Goal: Use online tool/utility: Utilize a website feature to perform a specific function

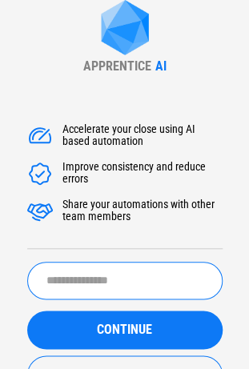
click at [125, 272] on input "text" at bounding box center [124, 281] width 195 height 38
type input "*******"
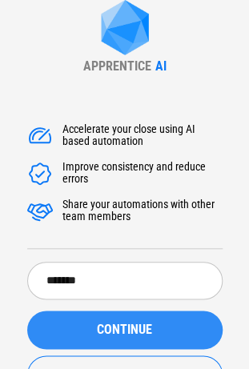
click at [125, 334] on span "CONTINUE" at bounding box center [124, 329] width 55 height 13
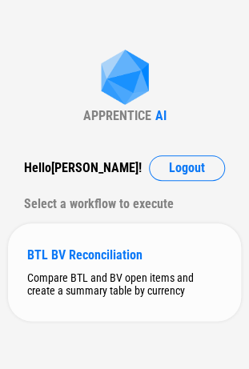
click at [72, 251] on div "BTL BV Reconciliation" at bounding box center [124, 254] width 194 height 15
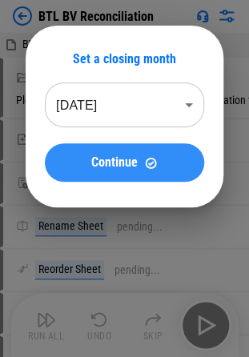
click at [123, 156] on span "Continue" at bounding box center [114, 162] width 46 height 13
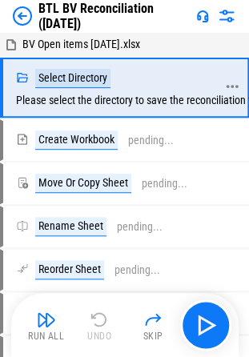
click at [66, 82] on div "Select Directory" at bounding box center [72, 78] width 75 height 19
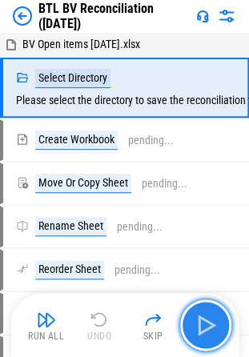
click at [214, 322] on img "button" at bounding box center [206, 325] width 26 height 26
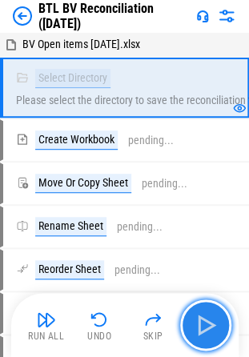
click at [206, 339] on button "button" at bounding box center [205, 324] width 51 height 51
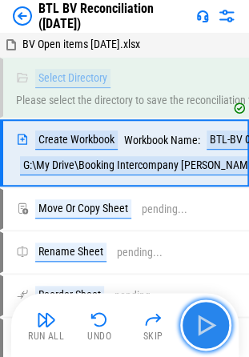
click at [206, 339] on button "button" at bounding box center [205, 324] width 51 height 51
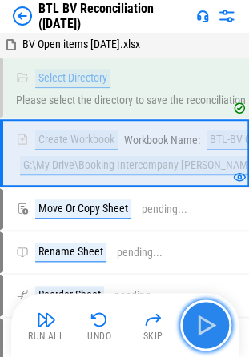
click at [206, 339] on button "button" at bounding box center [205, 324] width 51 height 51
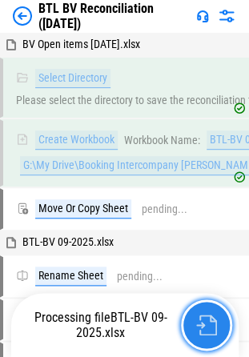
click at [206, 339] on button "button" at bounding box center [206, 324] width 51 height 51
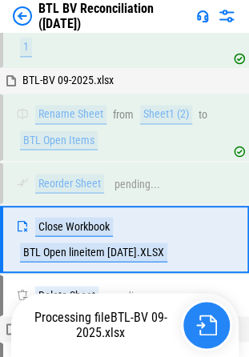
scroll to position [294, 0]
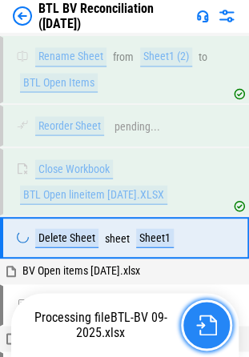
click at [204, 322] on img "button" at bounding box center [206, 324] width 21 height 21
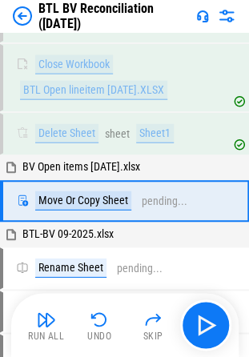
scroll to position [418, 0]
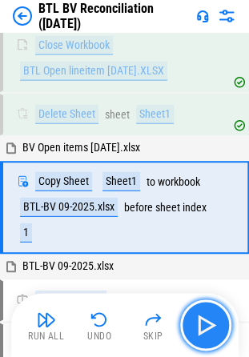
click at [204, 322] on img "button" at bounding box center [206, 325] width 26 height 26
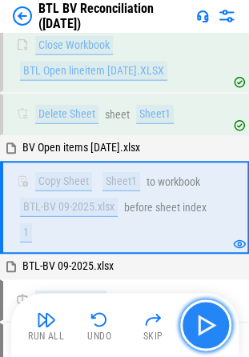
click at [204, 322] on img "button" at bounding box center [206, 325] width 26 height 26
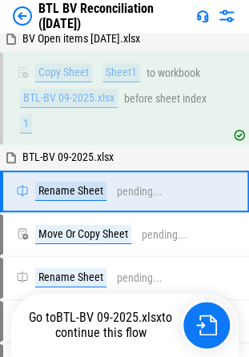
scroll to position [534, 0]
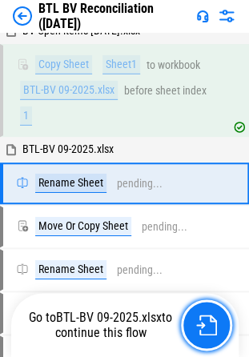
click at [204, 322] on img "button" at bounding box center [206, 324] width 21 height 21
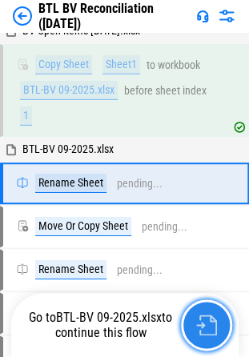
click at [204, 322] on img "button" at bounding box center [206, 324] width 21 height 21
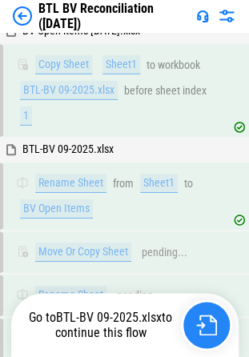
scroll to position [606, 0]
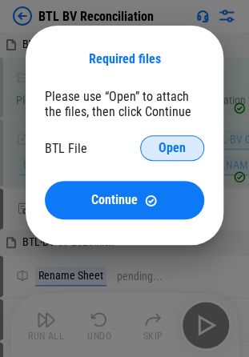
click at [179, 146] on span "Open" at bounding box center [171, 148] width 27 height 13
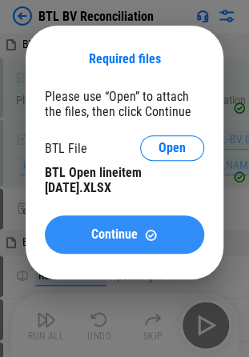
click at [123, 229] on span "Continue" at bounding box center [114, 234] width 46 height 13
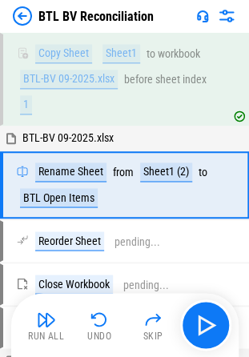
scroll to position [184, 0]
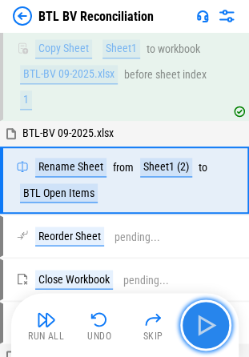
click at [206, 322] on img "button" at bounding box center [206, 325] width 26 height 26
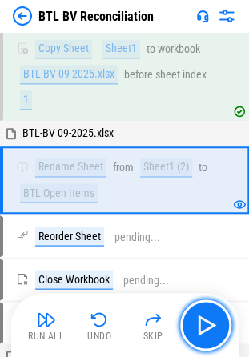
click at [204, 325] on img "button" at bounding box center [206, 325] width 26 height 26
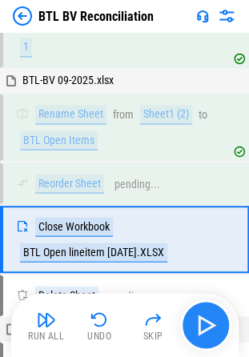
scroll to position [294, 0]
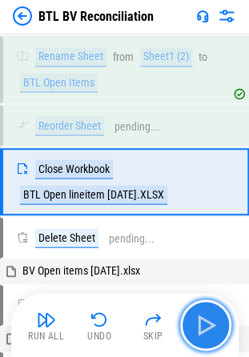
click at [204, 324] on img "button" at bounding box center [206, 325] width 26 height 26
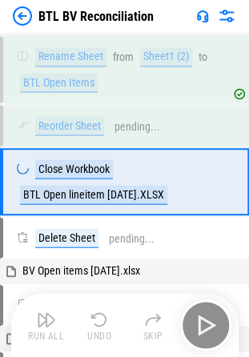
click at [204, 324] on div "Run All Undo Skip" at bounding box center [126, 324] width 211 height 51
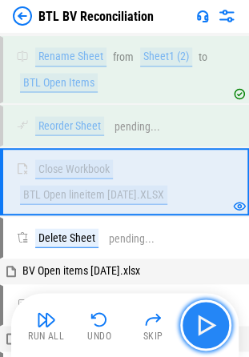
click at [204, 322] on img "button" at bounding box center [206, 325] width 26 height 26
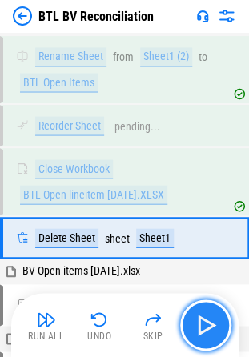
click at [204, 322] on img "button" at bounding box center [206, 325] width 26 height 26
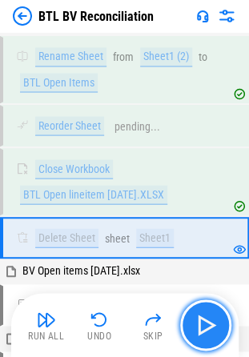
click at [204, 322] on img "button" at bounding box center [206, 325] width 26 height 26
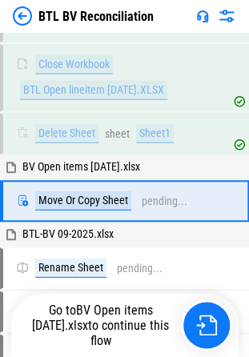
scroll to position [418, 0]
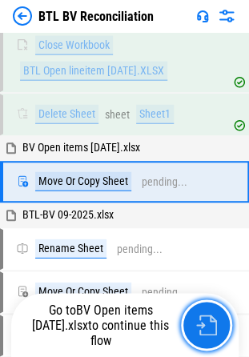
click at [204, 322] on img "button" at bounding box center [206, 324] width 21 height 21
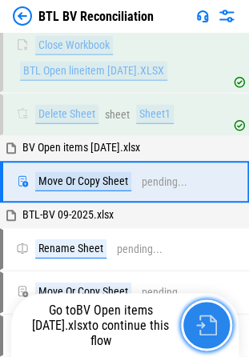
click at [204, 322] on img "button" at bounding box center [206, 324] width 21 height 21
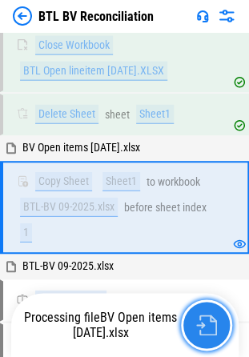
click at [204, 322] on img "button" at bounding box center [206, 324] width 21 height 21
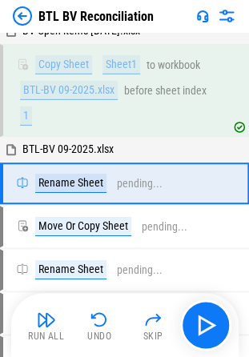
scroll to position [534, 0]
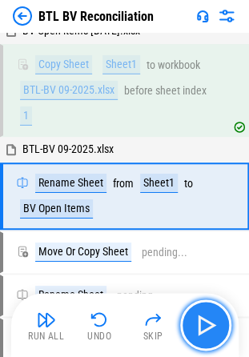
click at [204, 322] on img "button" at bounding box center [206, 325] width 26 height 26
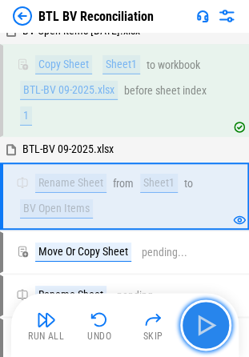
click at [204, 322] on img "button" at bounding box center [206, 325] width 26 height 26
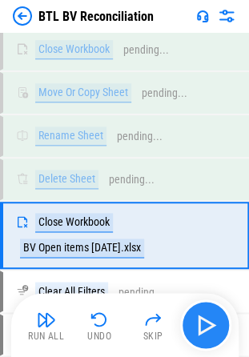
scroll to position [917, 0]
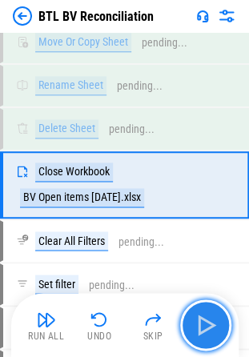
click at [204, 322] on img "button" at bounding box center [206, 325] width 26 height 26
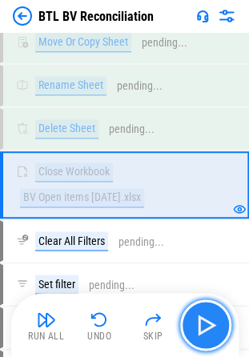
click at [204, 322] on img "button" at bounding box center [206, 325] width 26 height 26
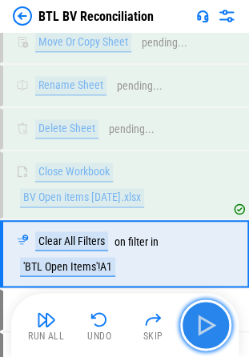
click at [204, 322] on img "button" at bounding box center [206, 325] width 26 height 26
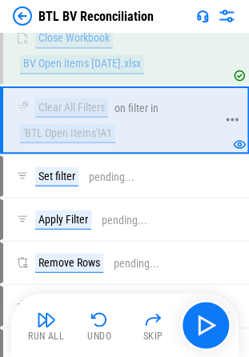
scroll to position [1077, 0]
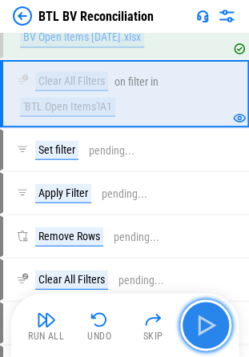
click at [204, 329] on img "button" at bounding box center [206, 325] width 26 height 26
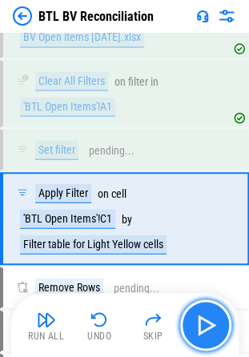
click at [204, 329] on img "button" at bounding box center [206, 325] width 26 height 26
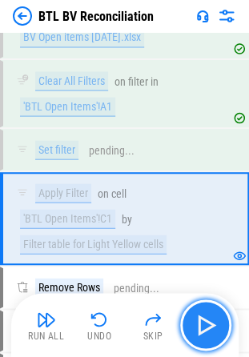
click at [204, 329] on img "button" at bounding box center [206, 325] width 26 height 26
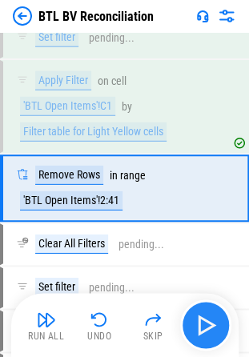
scroll to position [1189, 0]
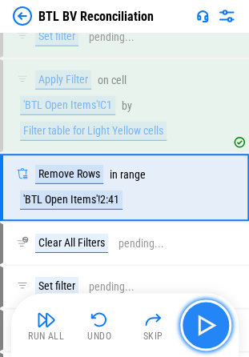
click at [204, 329] on img "button" at bounding box center [206, 325] width 26 height 26
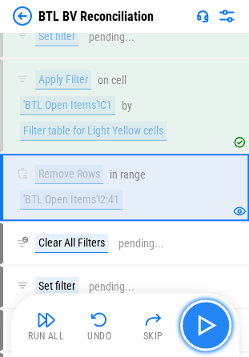
click at [204, 329] on img "button" at bounding box center [206, 325] width 26 height 26
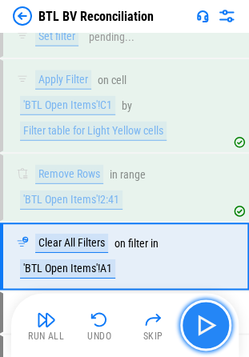
click at [204, 329] on img "button" at bounding box center [206, 325] width 26 height 26
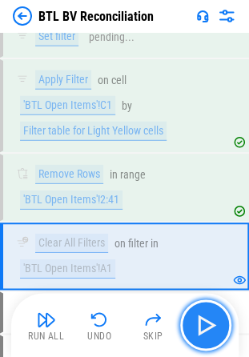
click at [204, 329] on img "button" at bounding box center [206, 325] width 26 height 26
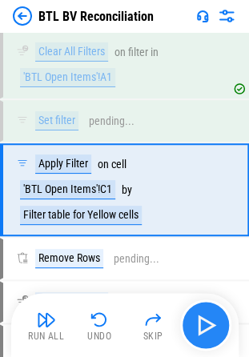
scroll to position [1381, 0]
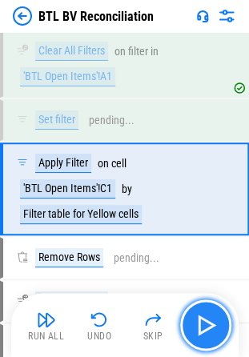
click at [204, 329] on img "button" at bounding box center [206, 325] width 26 height 26
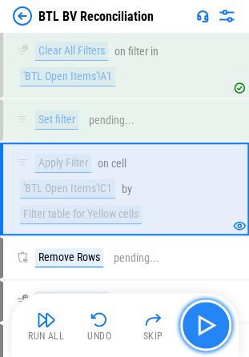
click at [204, 329] on img "button" at bounding box center [206, 325] width 26 height 26
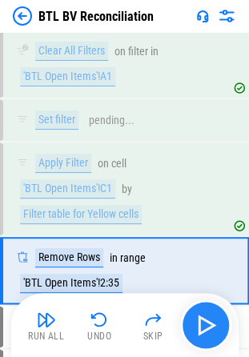
scroll to position [1462, 0]
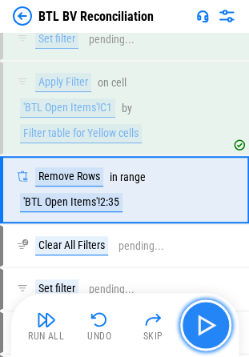
click at [204, 329] on img "button" at bounding box center [206, 325] width 26 height 26
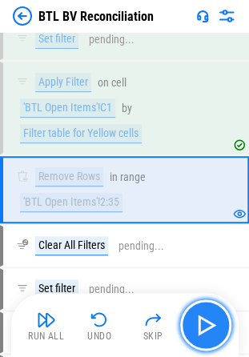
click at [204, 329] on img "button" at bounding box center [206, 325] width 26 height 26
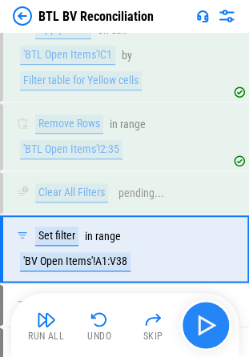
scroll to position [1573, 0]
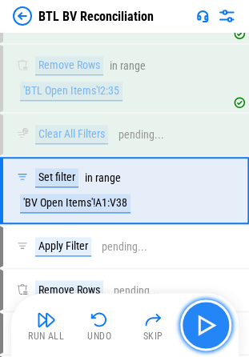
click at [204, 329] on img "button" at bounding box center [206, 325] width 26 height 26
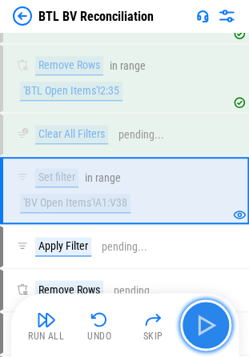
click at [204, 329] on img "button" at bounding box center [206, 325] width 26 height 26
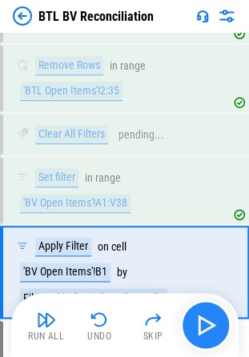
scroll to position [1654, 0]
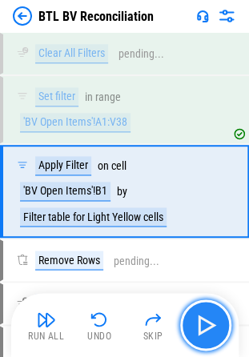
click at [204, 329] on img "button" at bounding box center [206, 325] width 26 height 26
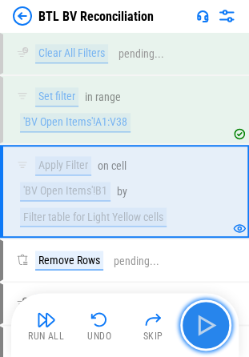
click at [204, 329] on img "button" at bounding box center [206, 325] width 26 height 26
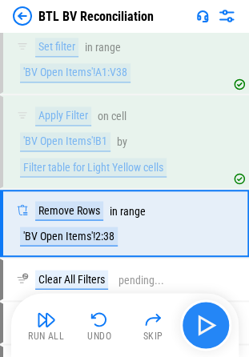
scroll to position [1736, 0]
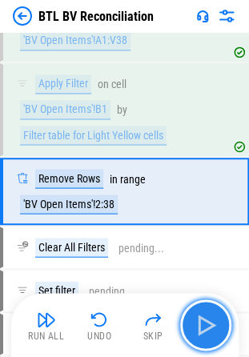
click at [204, 329] on img "button" at bounding box center [206, 325] width 26 height 26
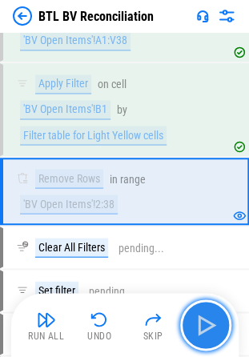
click at [204, 329] on img "button" at bounding box center [206, 325] width 26 height 26
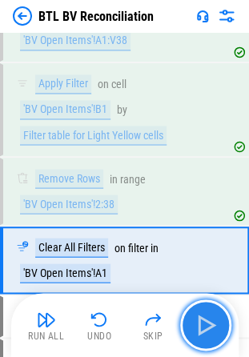
click at [204, 329] on img "button" at bounding box center [206, 325] width 26 height 26
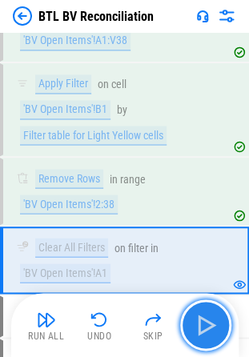
click at [204, 329] on img "button" at bounding box center [206, 325] width 26 height 26
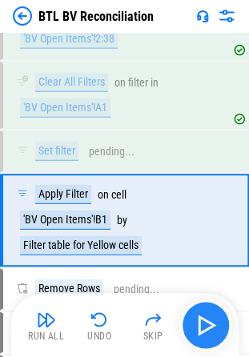
scroll to position [1928, 0]
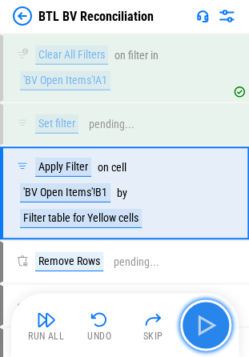
click at [204, 329] on img "button" at bounding box center [206, 325] width 26 height 26
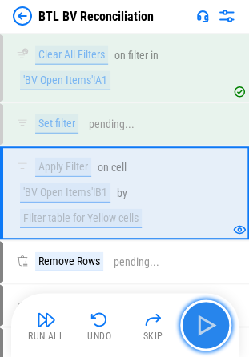
click at [204, 329] on img "button" at bounding box center [206, 325] width 26 height 26
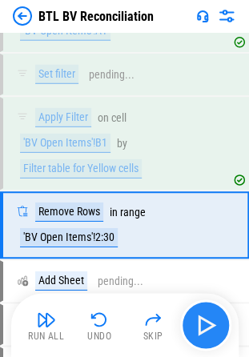
scroll to position [2009, 0]
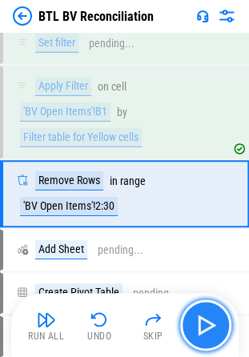
click at [204, 329] on img "button" at bounding box center [206, 325] width 26 height 26
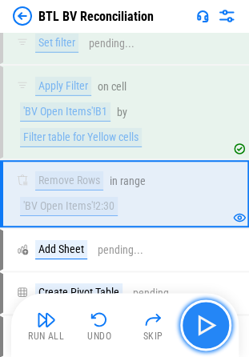
click at [204, 329] on img "button" at bounding box center [206, 325] width 26 height 26
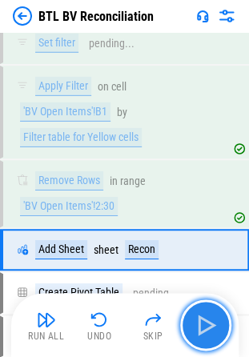
click at [204, 329] on img "button" at bounding box center [206, 325] width 26 height 26
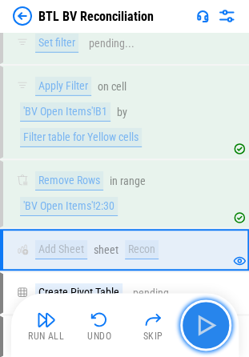
click at [204, 329] on img "button" at bounding box center [206, 325] width 26 height 26
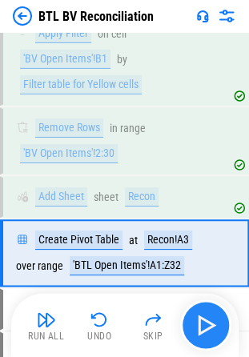
scroll to position [2120, 0]
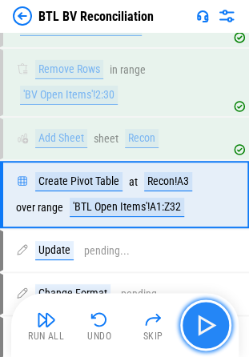
click at [204, 329] on img "button" at bounding box center [206, 325] width 26 height 26
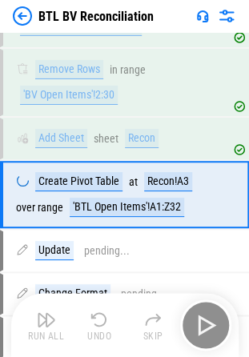
click at [204, 329] on div "Run All Undo Skip" at bounding box center [126, 324] width 211 height 51
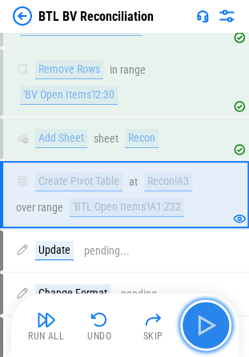
click at [204, 329] on img "button" at bounding box center [206, 325] width 26 height 26
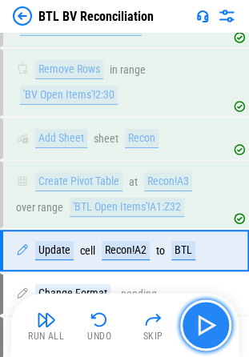
click at [204, 329] on img "button" at bounding box center [206, 325] width 26 height 26
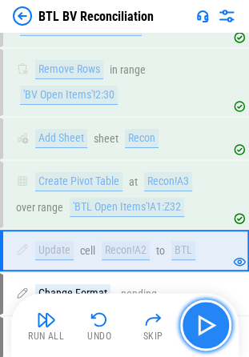
click at [204, 329] on img "button" at bounding box center [206, 325] width 26 height 26
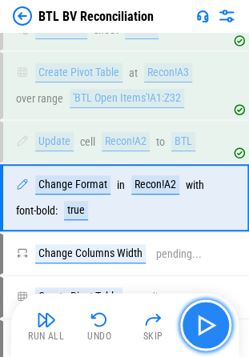
scroll to position [2231, 0]
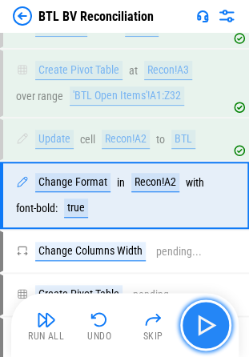
click at [204, 329] on img "button" at bounding box center [206, 325] width 26 height 26
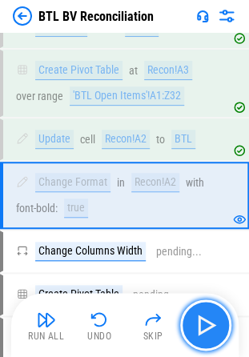
click at [204, 329] on img "button" at bounding box center [206, 325] width 26 height 26
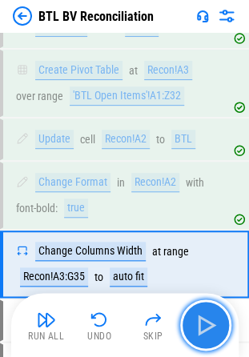
click at [204, 329] on img "button" at bounding box center [206, 325] width 26 height 26
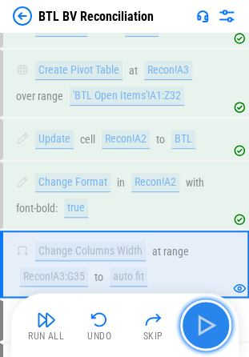
click at [204, 329] on img "button" at bounding box center [206, 325] width 26 height 26
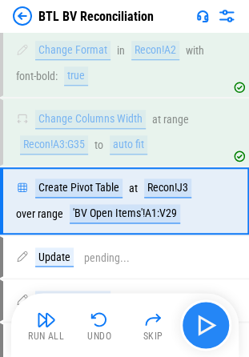
scroll to position [2368, 0]
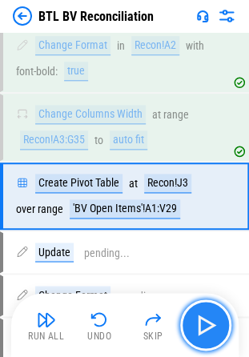
click at [204, 329] on img "button" at bounding box center [206, 325] width 26 height 26
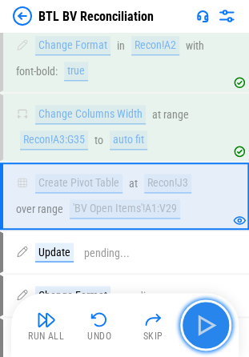
click at [204, 329] on img "button" at bounding box center [206, 325] width 26 height 26
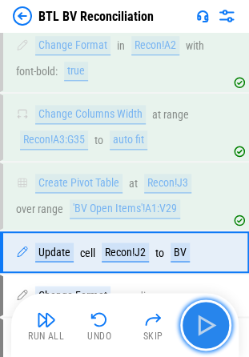
click at [204, 329] on img "button" at bounding box center [206, 325] width 26 height 26
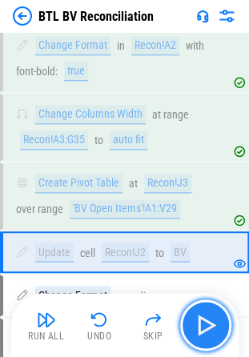
click at [204, 329] on img "button" at bounding box center [206, 325] width 26 height 26
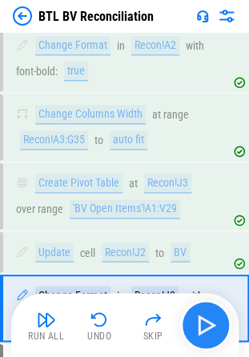
scroll to position [2478, 0]
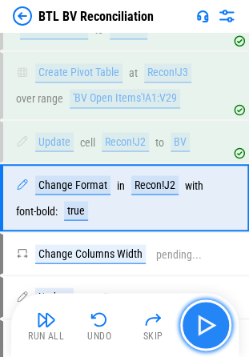
click at [204, 329] on img "button" at bounding box center [206, 325] width 26 height 26
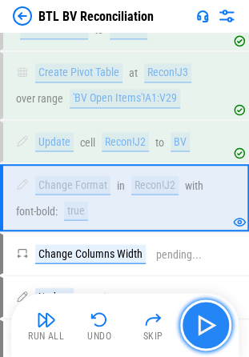
click at [204, 329] on img "button" at bounding box center [206, 325] width 26 height 26
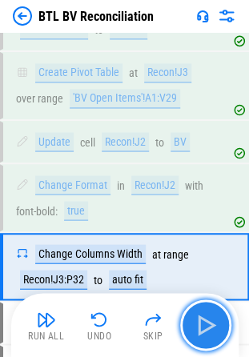
click at [204, 329] on img "button" at bounding box center [206, 325] width 26 height 26
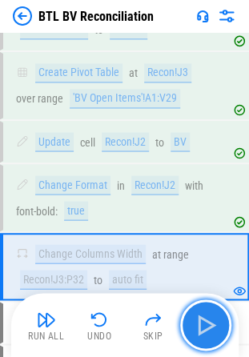
click at [204, 329] on img "button" at bounding box center [206, 325] width 26 height 26
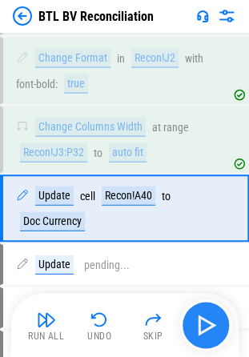
scroll to position [2615, 0]
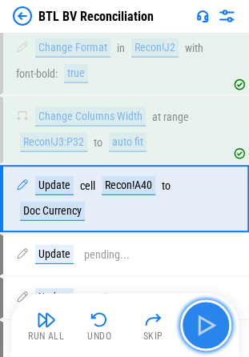
click at [204, 329] on img "button" at bounding box center [206, 325] width 26 height 26
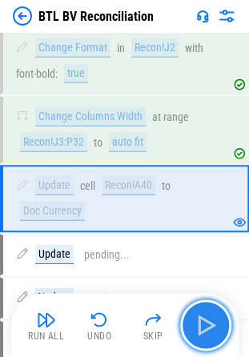
click at [204, 329] on img "button" at bounding box center [206, 325] width 26 height 26
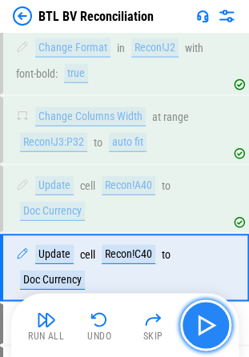
click at [204, 329] on img "button" at bounding box center [206, 325] width 26 height 26
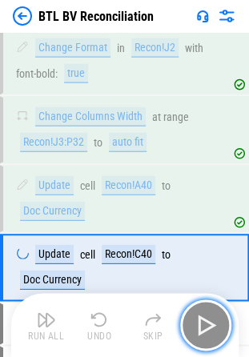
click at [204, 329] on img "button" at bounding box center [206, 325] width 26 height 26
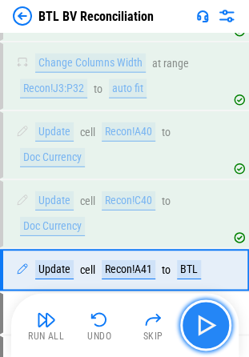
click at [204, 329] on img "button" at bounding box center [206, 325] width 26 height 26
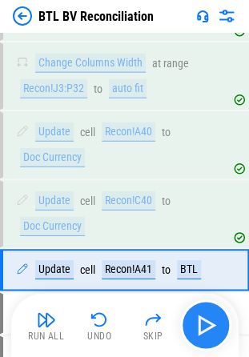
scroll to position [2696, 0]
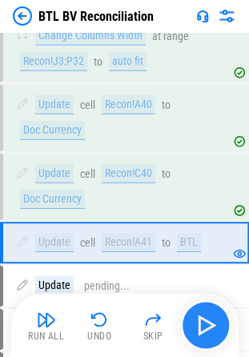
click at [204, 329] on div "Run All Undo Skip" at bounding box center [126, 324] width 211 height 51
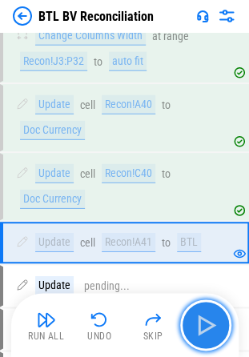
click at [204, 329] on img "button" at bounding box center [206, 325] width 26 height 26
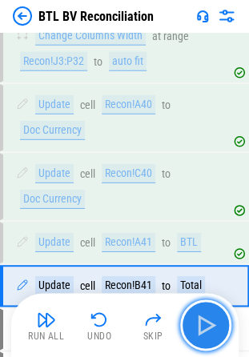
click at [204, 329] on img "button" at bounding box center [206, 325] width 26 height 26
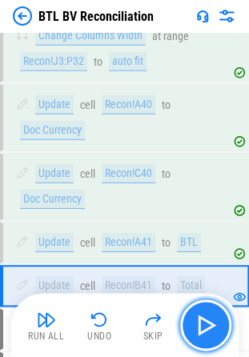
click at [204, 329] on img "button" at bounding box center [206, 325] width 26 height 26
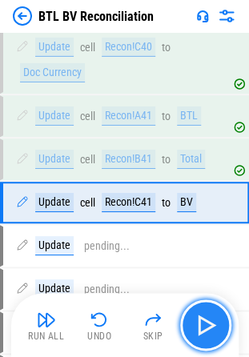
click at [204, 329] on img "button" at bounding box center [206, 325] width 26 height 26
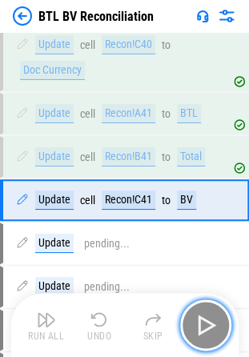
click at [204, 329] on img "button" at bounding box center [206, 325] width 26 height 26
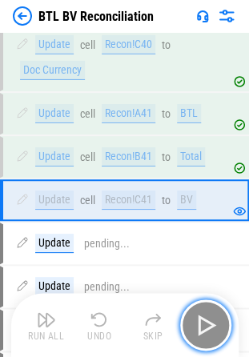
click at [204, 329] on img "button" at bounding box center [206, 325] width 26 height 26
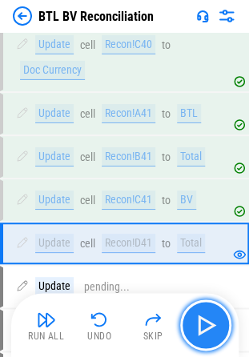
click at [204, 329] on img "button" at bounding box center [206, 325] width 26 height 26
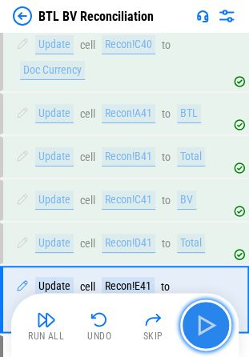
click at [204, 329] on img "button" at bounding box center [206, 325] width 26 height 26
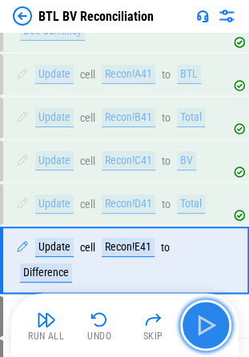
click at [204, 329] on img "button" at bounding box center [206, 325] width 26 height 26
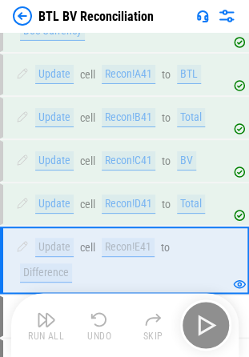
click at [204, 329] on div "Run All Undo Skip" at bounding box center [126, 324] width 211 height 51
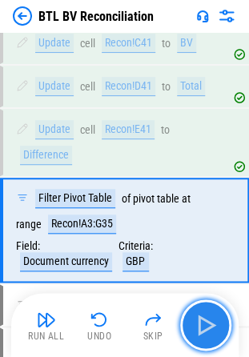
click at [204, 329] on img "button" at bounding box center [206, 325] width 26 height 26
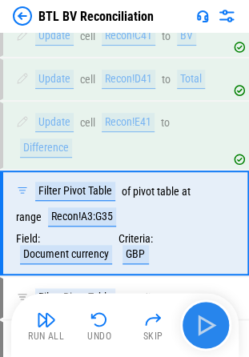
click at [204, 329] on div "Run All Undo Skip" at bounding box center [126, 324] width 211 height 51
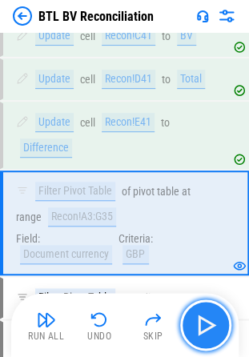
click at [204, 329] on img "button" at bounding box center [206, 325] width 26 height 26
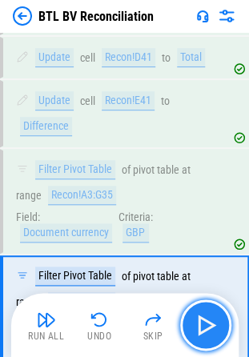
click at [204, 329] on img "button" at bounding box center [206, 325] width 26 height 26
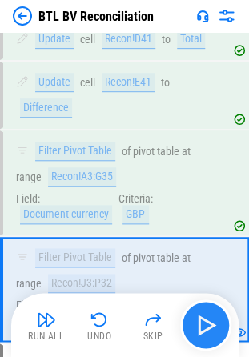
click at [204, 329] on div "Run All Undo Skip" at bounding box center [126, 324] width 211 height 51
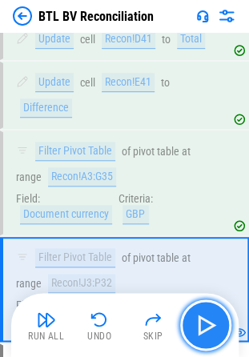
click at [204, 329] on img "button" at bounding box center [206, 325] width 26 height 26
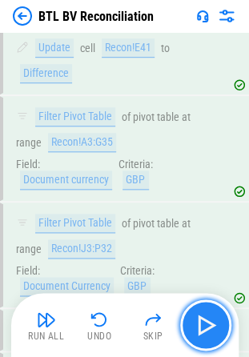
click at [204, 329] on img "button" at bounding box center [206, 325] width 26 height 26
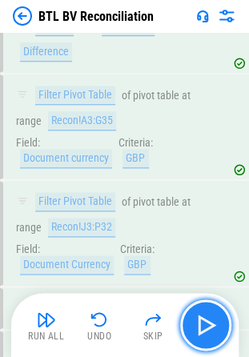
click at [204, 329] on img "button" at bounding box center [206, 325] width 26 height 26
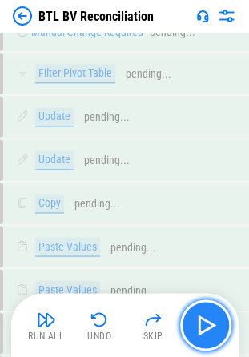
click at [204, 329] on img "button" at bounding box center [206, 325] width 26 height 26
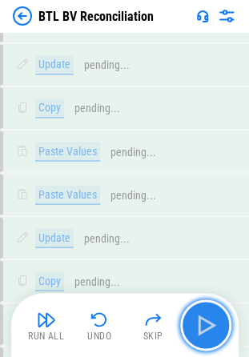
click at [204, 329] on img "button" at bounding box center [206, 325] width 26 height 26
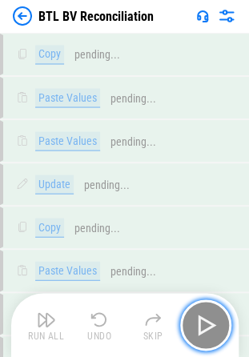
click at [204, 329] on img "button" at bounding box center [206, 325] width 26 height 26
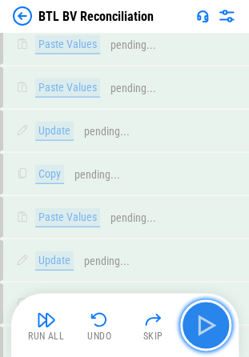
click at [204, 329] on img "button" at bounding box center [206, 325] width 26 height 26
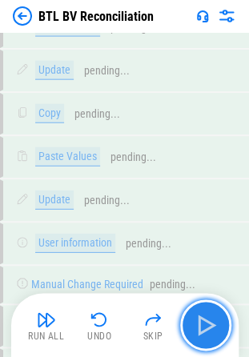
click at [204, 329] on img "button" at bounding box center [206, 325] width 26 height 26
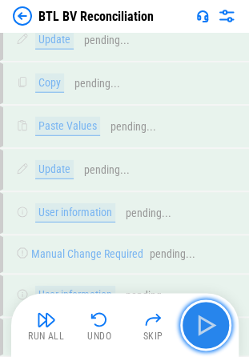
click at [204, 329] on img "button" at bounding box center [206, 325] width 26 height 26
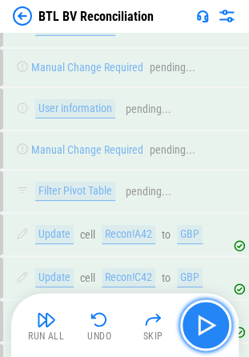
click at [204, 329] on img "button" at bounding box center [206, 325] width 26 height 26
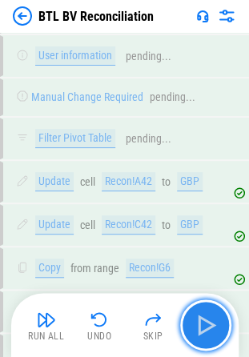
click at [204, 329] on img "button" at bounding box center [206, 325] width 26 height 26
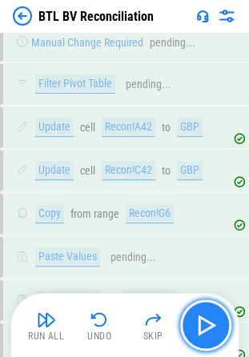
click at [204, 329] on img "button" at bounding box center [206, 325] width 26 height 26
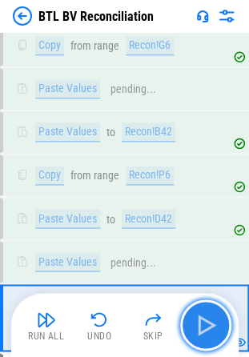
click at [204, 329] on img "button" at bounding box center [206, 325] width 26 height 26
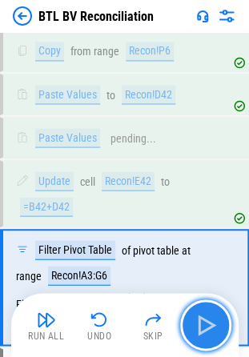
click at [204, 329] on img "button" at bounding box center [206, 325] width 26 height 26
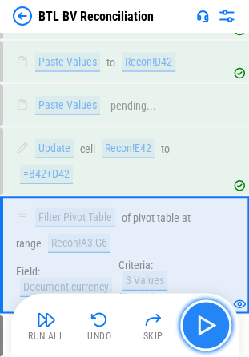
click at [204, 329] on img "button" at bounding box center [206, 325] width 26 height 26
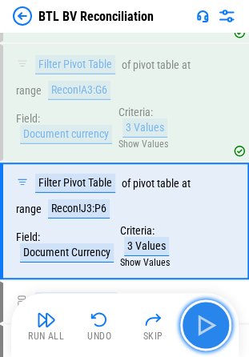
click at [204, 329] on img "button" at bounding box center [206, 325] width 26 height 26
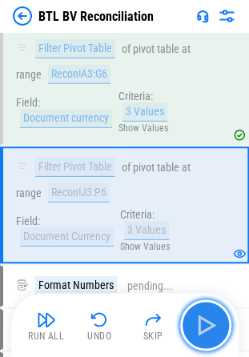
click at [204, 329] on img "button" at bounding box center [206, 325] width 26 height 26
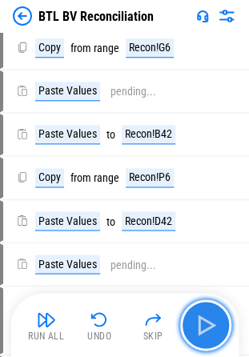
click at [204, 329] on img "button" at bounding box center [206, 325] width 26 height 26
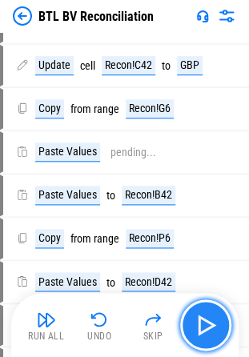
click at [204, 329] on img "button" at bounding box center [206, 325] width 26 height 26
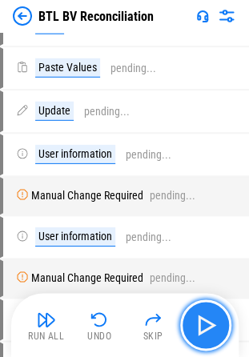
click at [204, 329] on img "button" at bounding box center [206, 325] width 26 height 26
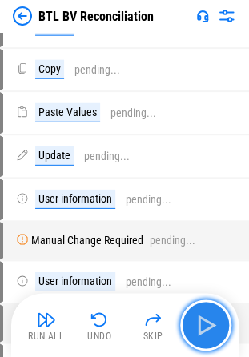
click at [204, 329] on img "button" at bounding box center [206, 325] width 26 height 26
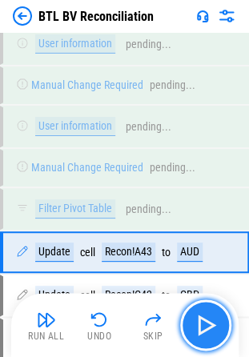
scroll to position [4378, 0]
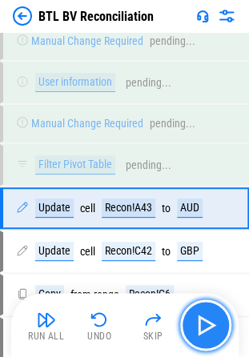
click at [204, 329] on img "button" at bounding box center [206, 325] width 26 height 26
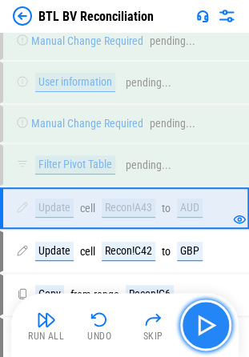
click at [204, 329] on img "button" at bounding box center [206, 325] width 26 height 26
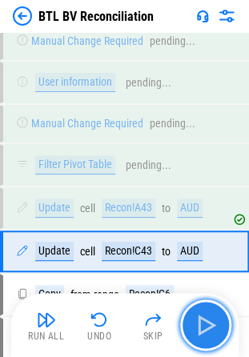
click at [204, 329] on img "button" at bounding box center [206, 325] width 26 height 26
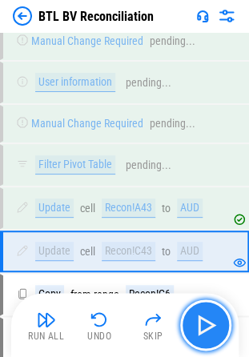
click at [204, 329] on img "button" at bounding box center [206, 325] width 26 height 26
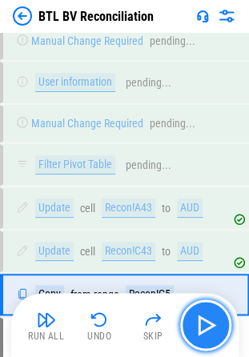
click at [204, 329] on img "button" at bounding box center [206, 325] width 26 height 26
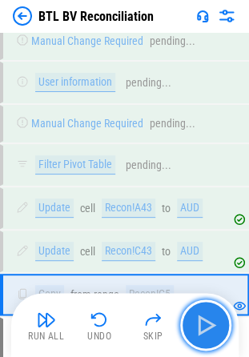
click at [204, 329] on img "button" at bounding box center [206, 325] width 26 height 26
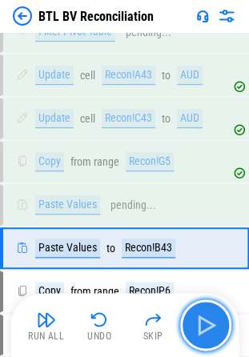
click at [204, 329] on img "button" at bounding box center [206, 325] width 26 height 26
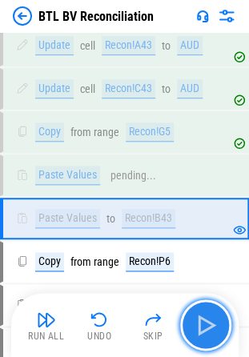
click at [204, 329] on img "button" at bounding box center [206, 325] width 26 height 26
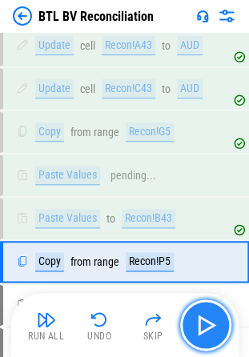
click at [204, 329] on img "button" at bounding box center [206, 325] width 26 height 26
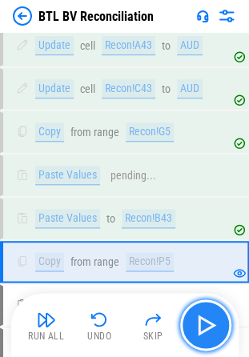
click at [204, 329] on img "button" at bounding box center [206, 325] width 26 height 26
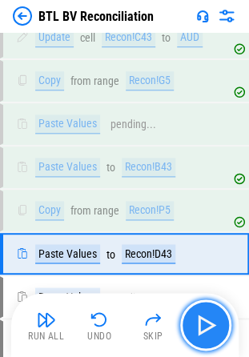
click at [204, 329] on img "button" at bounding box center [206, 325] width 26 height 26
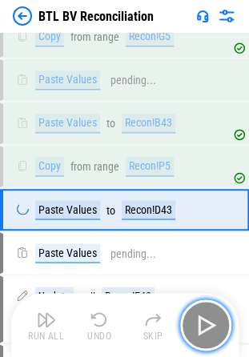
click at [204, 329] on img "button" at bounding box center [206, 325] width 26 height 26
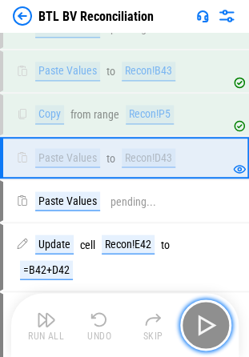
click at [204, 329] on img "button" at bounding box center [206, 325] width 26 height 26
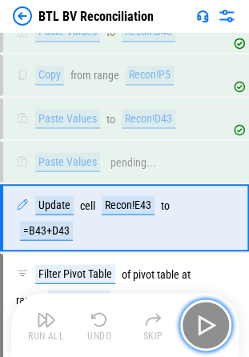
click at [204, 329] on img "button" at bounding box center [206, 325] width 26 height 26
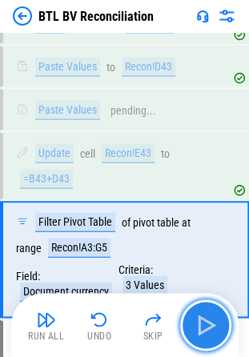
click at [204, 329] on img "button" at bounding box center [206, 325] width 26 height 26
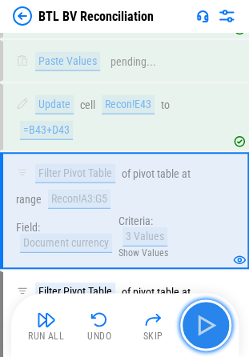
click at [204, 329] on img "button" at bounding box center [206, 325] width 26 height 26
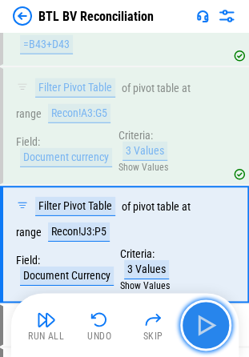
click at [204, 329] on img "button" at bounding box center [206, 325] width 26 height 26
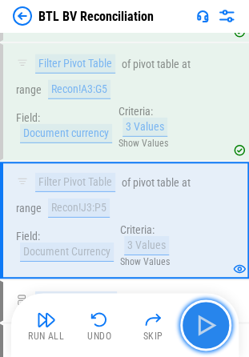
click at [204, 329] on img "button" at bounding box center [206, 325] width 26 height 26
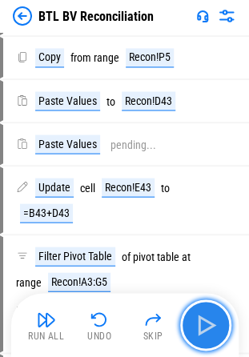
click at [204, 329] on img "button" at bounding box center [206, 325] width 26 height 26
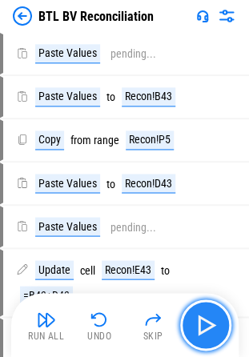
click at [204, 329] on img "button" at bounding box center [206, 325] width 26 height 26
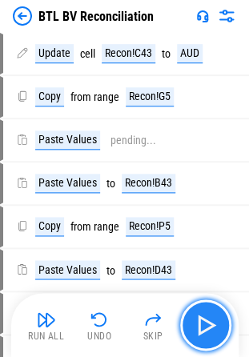
click at [204, 329] on img "button" at bounding box center [206, 325] width 26 height 26
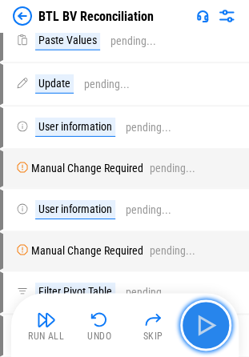
click at [204, 329] on img "button" at bounding box center [206, 325] width 26 height 26
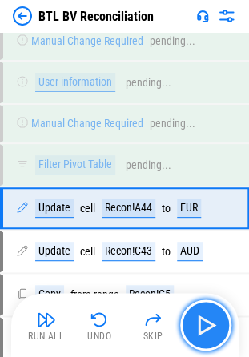
click at [204, 329] on img "button" at bounding box center [206, 325] width 26 height 26
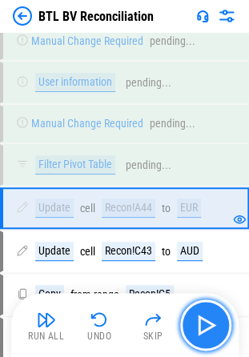
click at [204, 329] on img "button" at bounding box center [206, 325] width 26 height 26
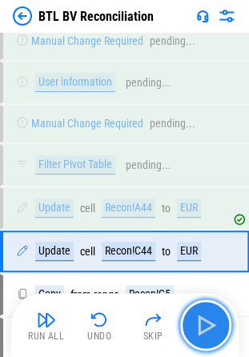
click at [204, 329] on img "button" at bounding box center [206, 325] width 26 height 26
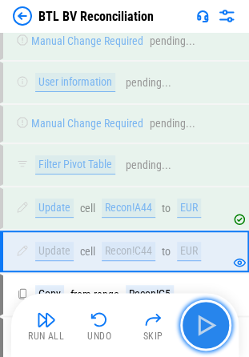
click at [204, 329] on img "button" at bounding box center [206, 325] width 26 height 26
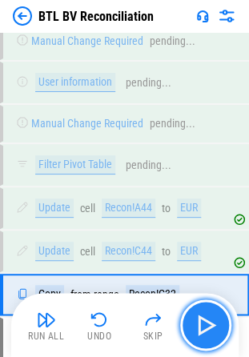
click at [204, 329] on img "button" at bounding box center [206, 325] width 26 height 26
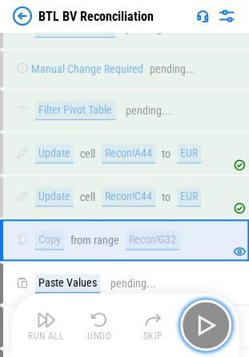
click at [204, 329] on img "button" at bounding box center [206, 325] width 26 height 26
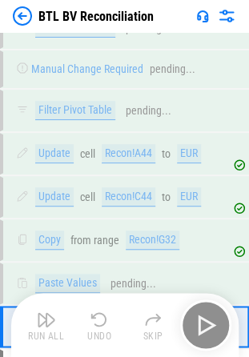
scroll to position [4510, 0]
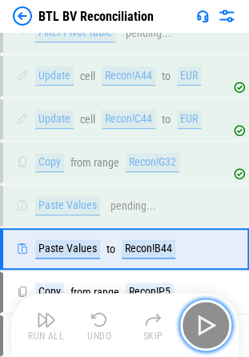
click at [204, 329] on img "button" at bounding box center [206, 325] width 26 height 26
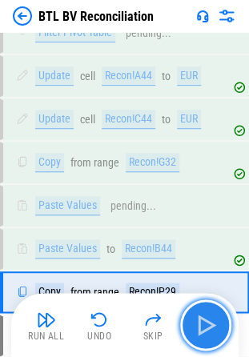
click at [204, 329] on img "button" at bounding box center [206, 325] width 26 height 26
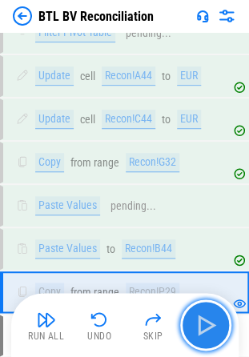
click at [204, 329] on img "button" at bounding box center [206, 325] width 26 height 26
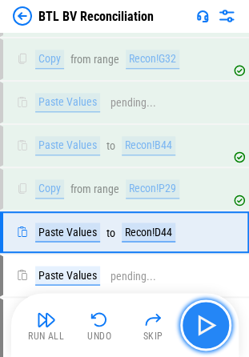
click at [204, 329] on img "button" at bounding box center [206, 325] width 26 height 26
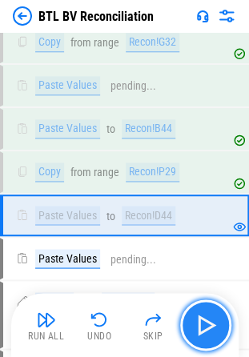
click at [204, 329] on img "button" at bounding box center [206, 325] width 26 height 26
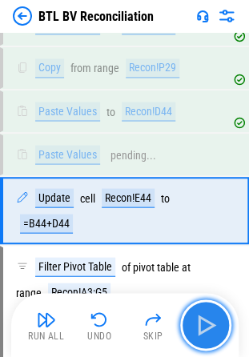
click at [204, 329] on img "button" at bounding box center [206, 325] width 26 height 26
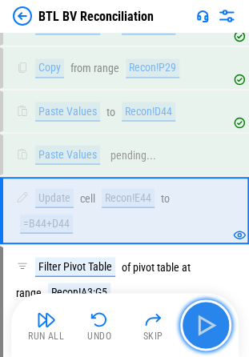
click at [204, 329] on img "button" at bounding box center [206, 325] width 26 height 26
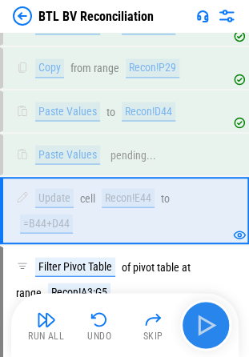
scroll to position [4828, 0]
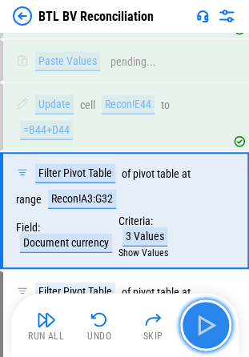
click at [204, 329] on img "button" at bounding box center [206, 325] width 26 height 26
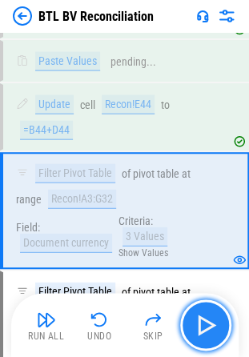
click at [204, 329] on img "button" at bounding box center [206, 325] width 26 height 26
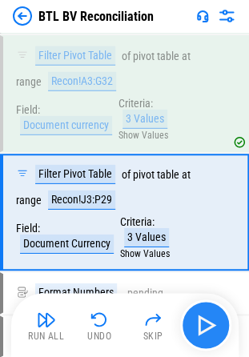
scroll to position [4945, 0]
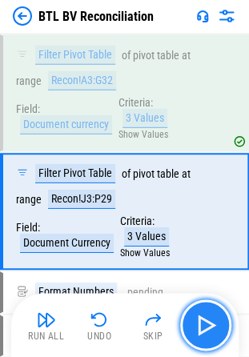
click at [204, 329] on img "button" at bounding box center [206, 325] width 26 height 26
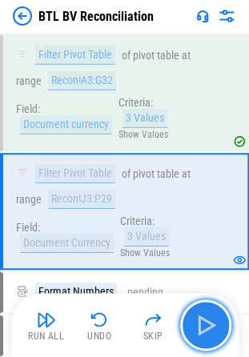
click at [204, 329] on img "button" at bounding box center [206, 325] width 26 height 26
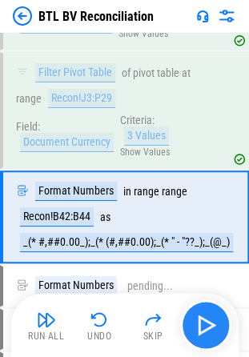
scroll to position [5051, 0]
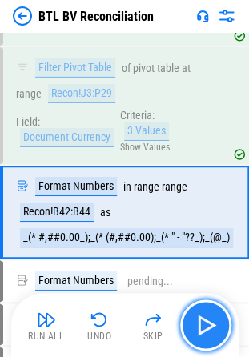
click at [204, 329] on img "button" at bounding box center [206, 325] width 26 height 26
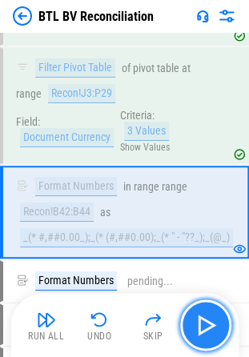
click at [204, 329] on img "button" at bounding box center [206, 325] width 26 height 26
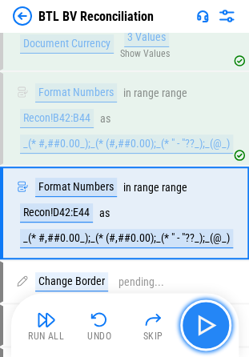
click at [204, 329] on img "button" at bounding box center [206, 325] width 26 height 26
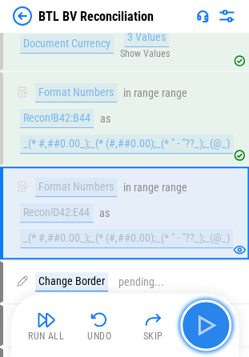
click at [204, 329] on img "button" at bounding box center [206, 325] width 26 height 26
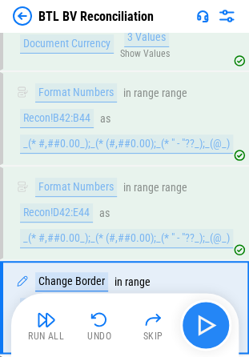
scroll to position [5238, 0]
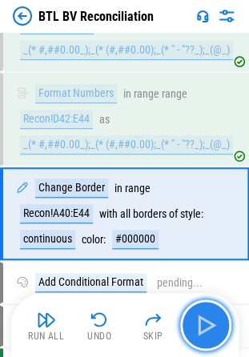
click at [204, 329] on img "button" at bounding box center [206, 325] width 26 height 26
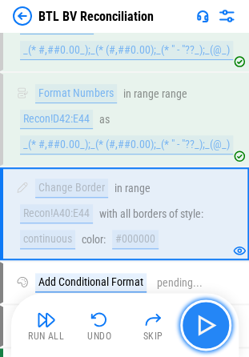
click at [204, 329] on img "button" at bounding box center [206, 325] width 26 height 26
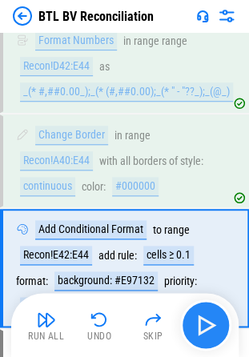
scroll to position [5344, 0]
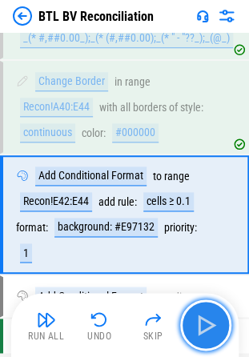
click at [204, 329] on img "button" at bounding box center [206, 325] width 26 height 26
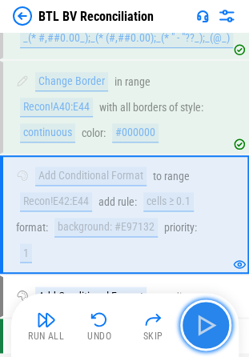
click at [204, 329] on img "button" at bounding box center [206, 325] width 26 height 26
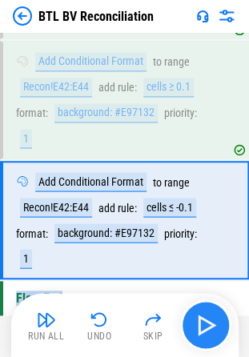
scroll to position [5459, 0]
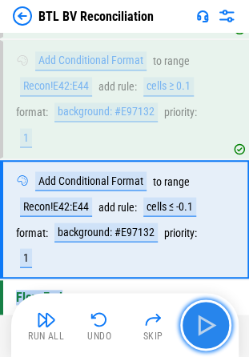
click at [204, 329] on img "button" at bounding box center [206, 325] width 26 height 26
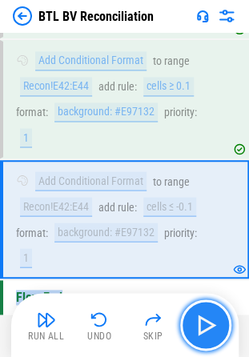
click at [218, 331] on img "button" at bounding box center [206, 325] width 26 height 26
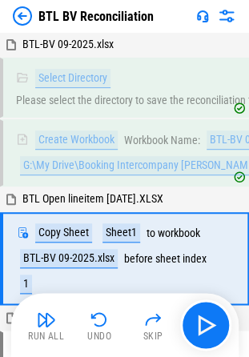
scroll to position [78, 0]
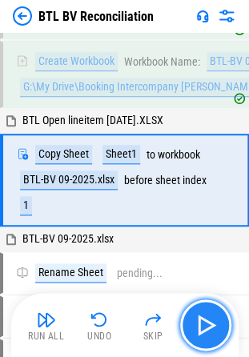
click at [210, 317] on img "button" at bounding box center [206, 325] width 26 height 26
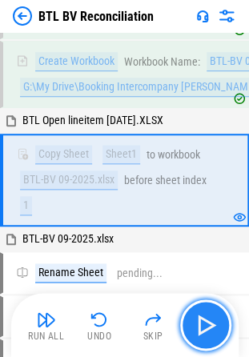
click at [210, 320] on img "button" at bounding box center [206, 325] width 26 height 26
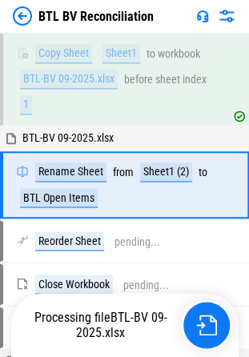
scroll to position [184, 0]
